Goal: Task Accomplishment & Management: Use online tool/utility

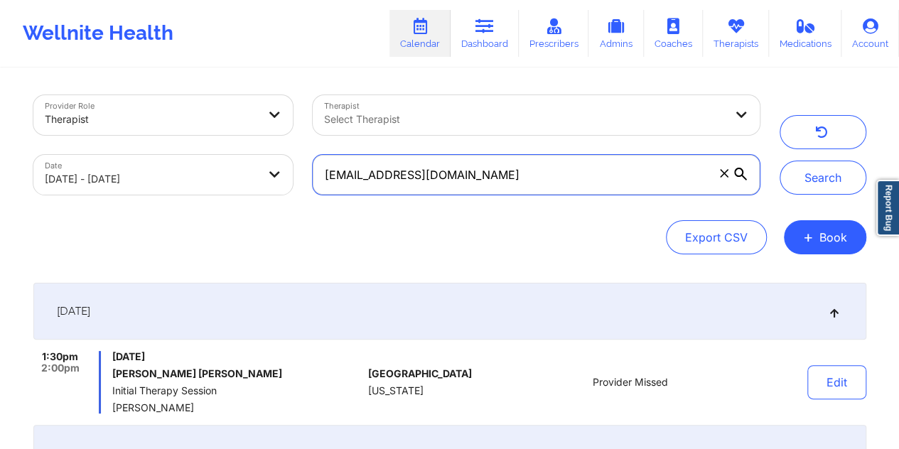
click at [445, 178] on input "[EMAIL_ADDRESS][DOMAIN_NAME]" at bounding box center [536, 175] width 446 height 40
paste input ""From [DATE] session From [DATE] session From [DATE] session From [DATE] sessio…"
paste input "c.borman1231"
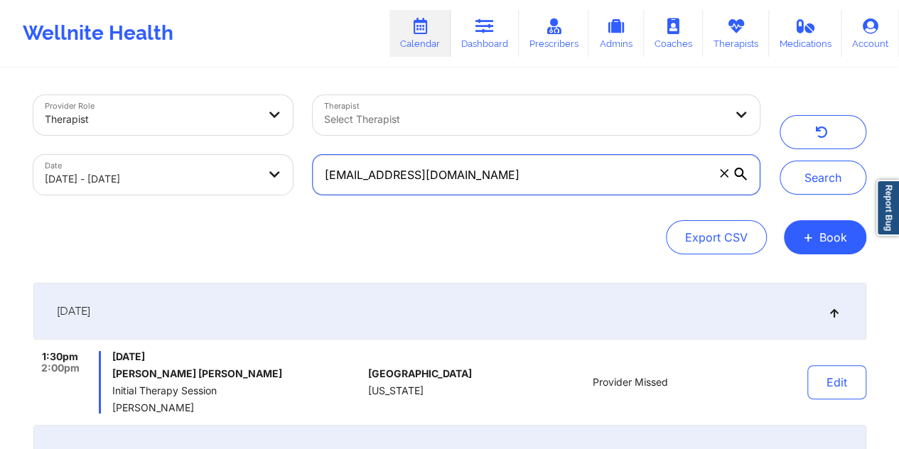
type input "[EMAIL_ADDRESS][DOMAIN_NAME]"
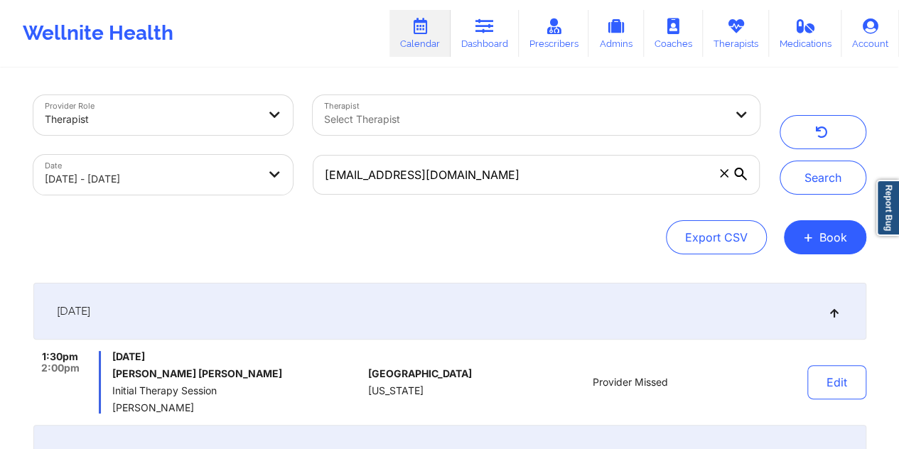
click at [510, 124] on div at bounding box center [524, 119] width 400 height 17
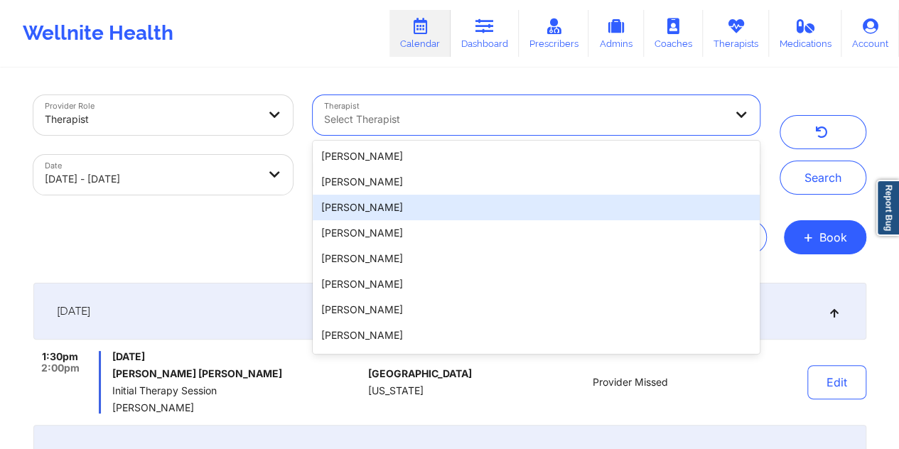
click at [796, 212] on div "Provider Role Therapist Therapist 20 results available. Use Up and Down to choo…" at bounding box center [449, 174] width 833 height 159
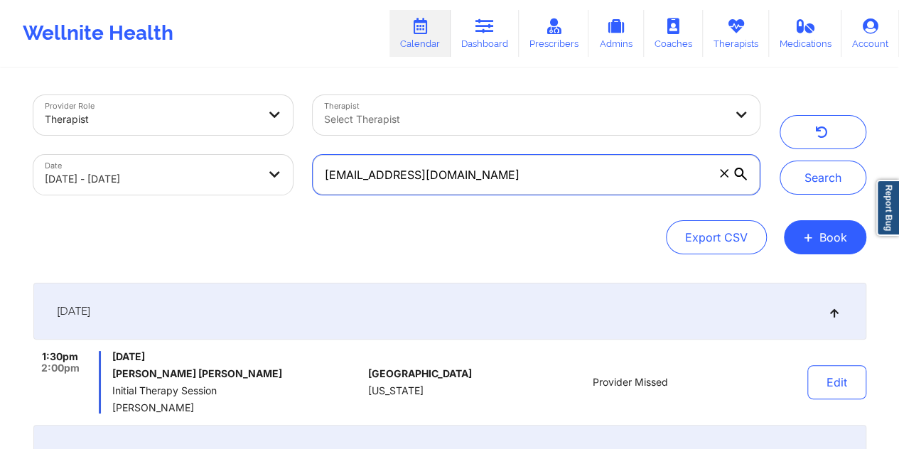
click at [579, 183] on input "[EMAIL_ADDRESS][DOMAIN_NAME]" at bounding box center [536, 175] width 446 height 40
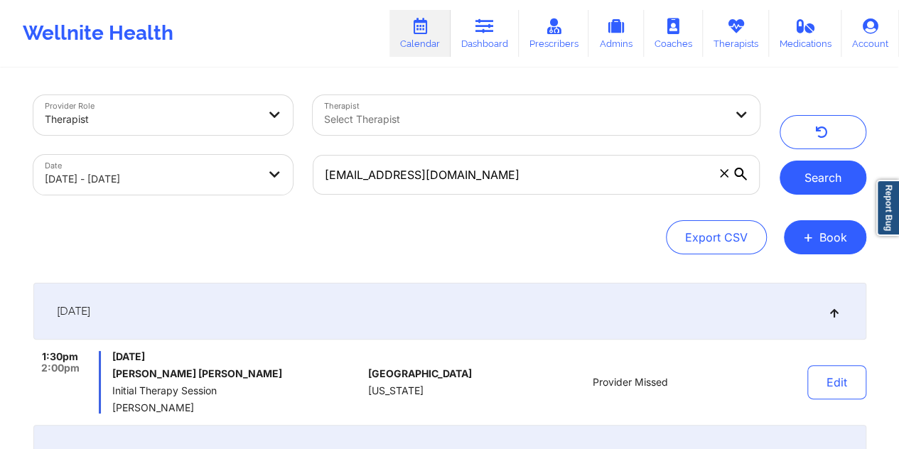
click at [810, 181] on button "Search" at bounding box center [823, 178] width 87 height 34
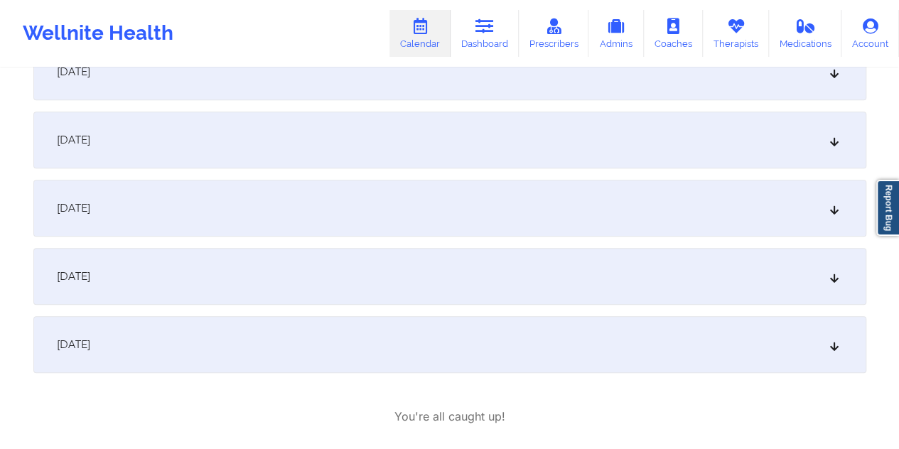
scroll to position [379, 0]
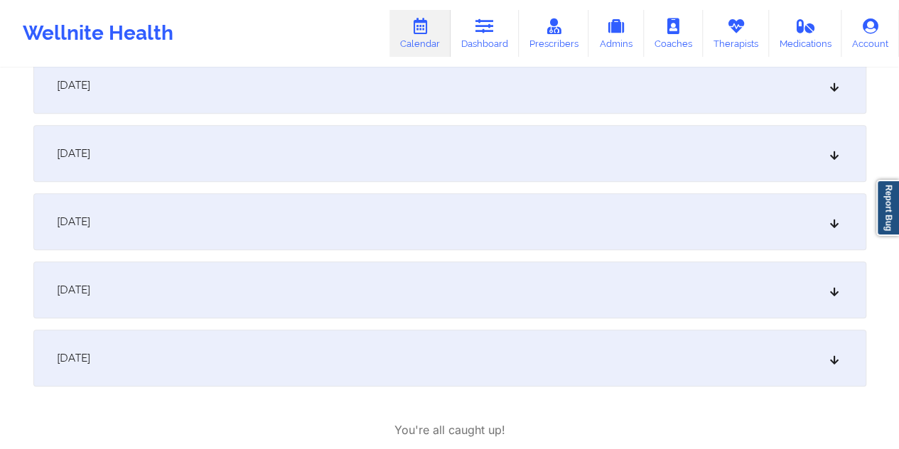
click at [527, 220] on div "[DATE]" at bounding box center [449, 221] width 833 height 57
